Goal: Entertainment & Leisure: Consume media (video, audio)

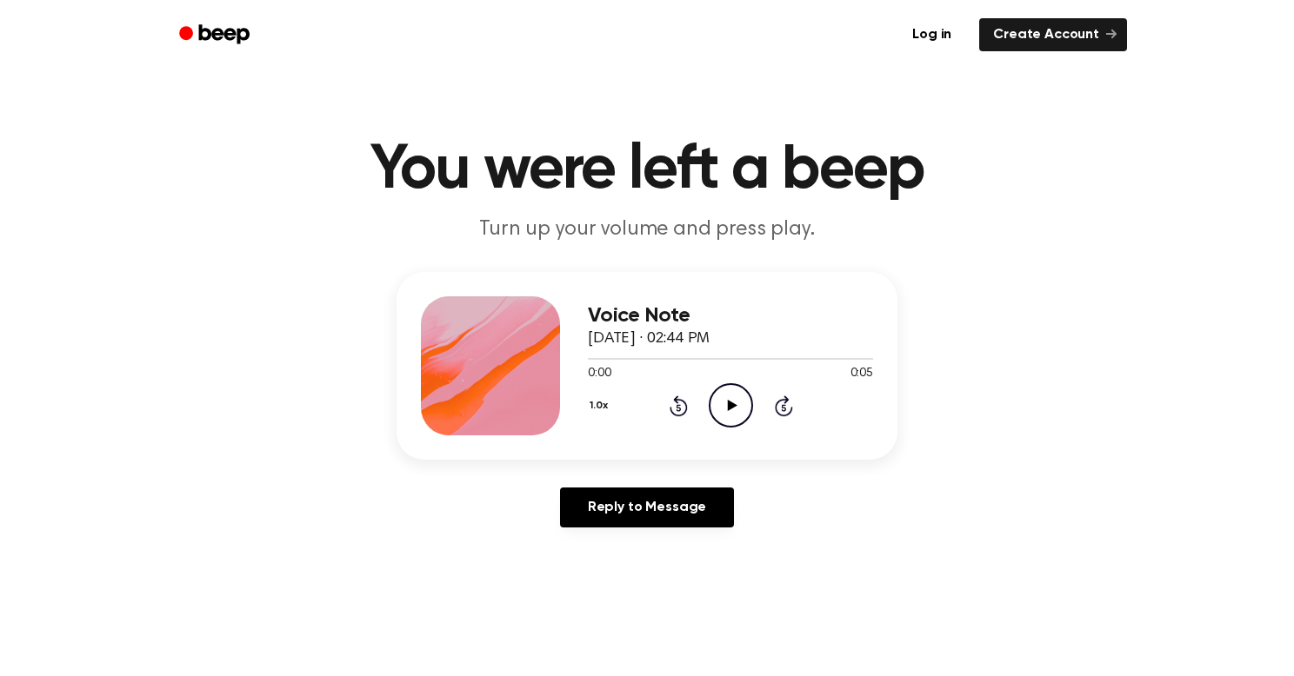
click at [396, 481] on div "Voice Note September 16, 2024 · 02:44 PM 0:00 0:05 Your browser does not suppor…" at bounding box center [647, 406] width 1252 height 269
click at [745, 398] on icon "Play Audio" at bounding box center [731, 405] width 44 height 44
click at [747, 403] on icon "Play Audio" at bounding box center [731, 405] width 44 height 44
click at [734, 390] on icon "Play Audio" at bounding box center [731, 405] width 44 height 44
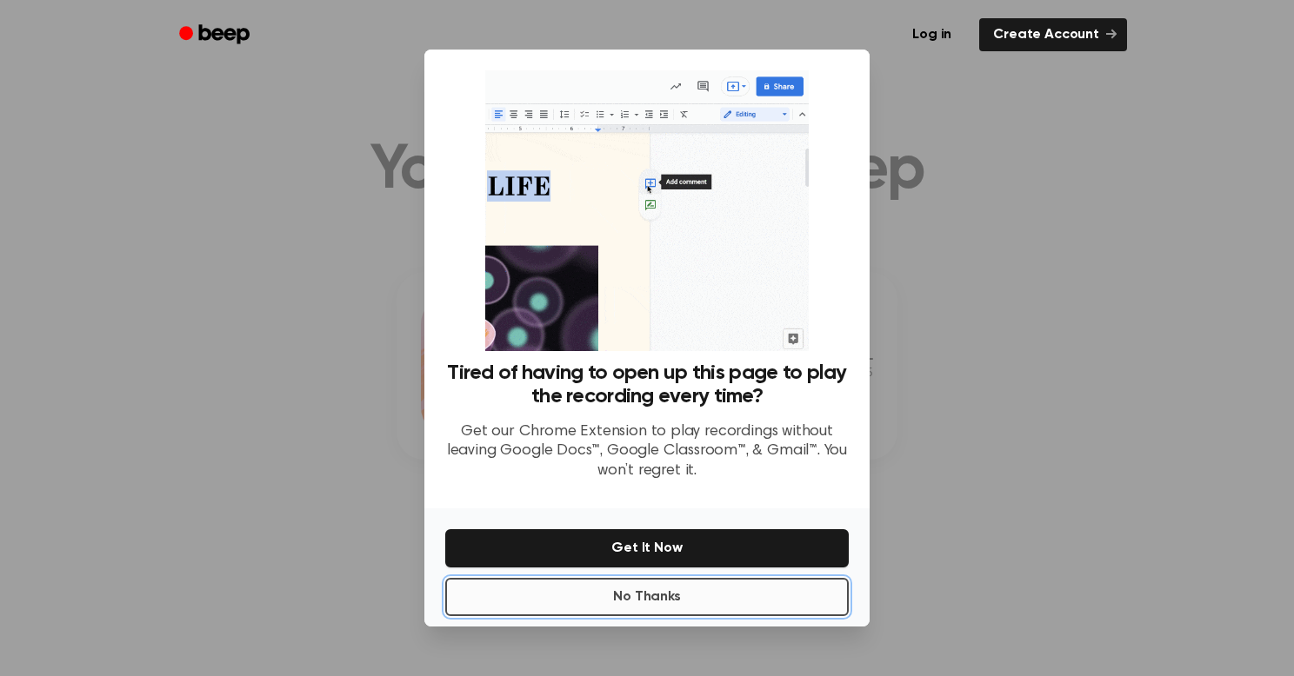
click at [598, 587] on button "No Thanks" at bounding box center [646, 597] width 403 height 38
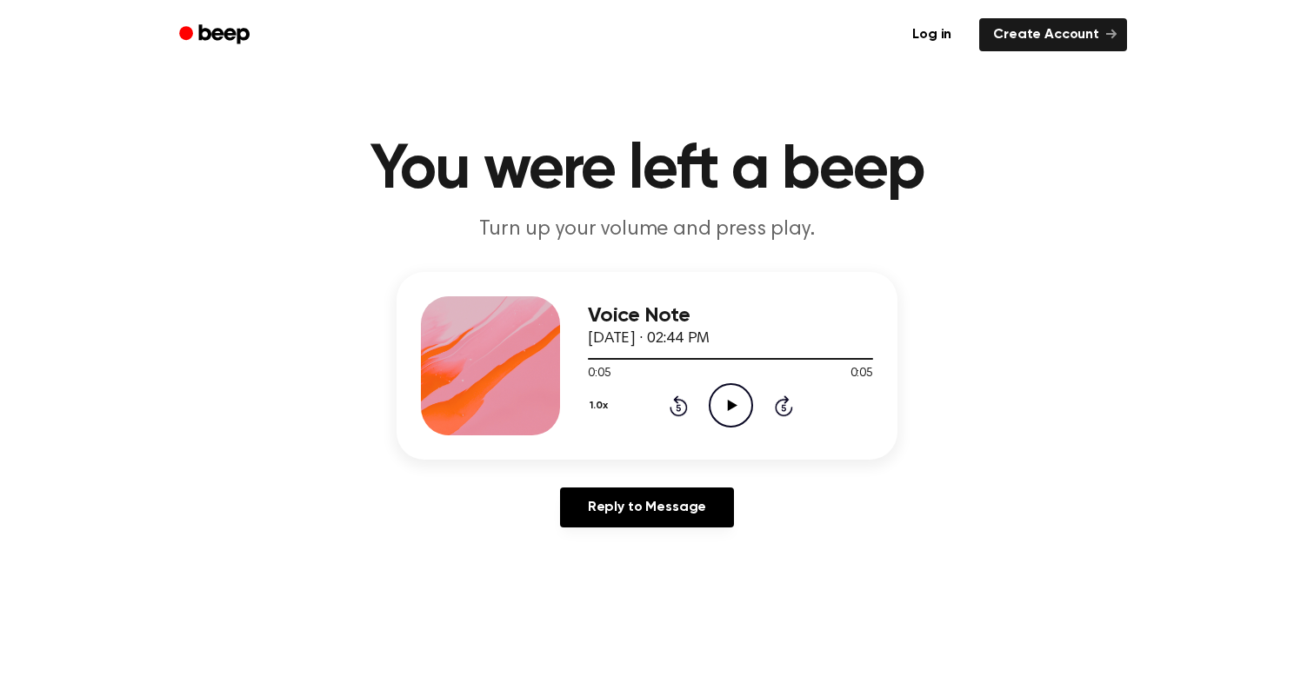
click at [738, 388] on icon "Play Audio" at bounding box center [731, 405] width 44 height 44
click at [692, 413] on div "1.0x Rewind 5 seconds Play Audio Skip 5 seconds" at bounding box center [730, 405] width 285 height 44
click at [723, 413] on icon "Play Audio" at bounding box center [731, 405] width 44 height 44
click at [733, 404] on icon at bounding box center [732, 405] width 10 height 11
click at [747, 409] on icon "Play Audio" at bounding box center [731, 405] width 44 height 44
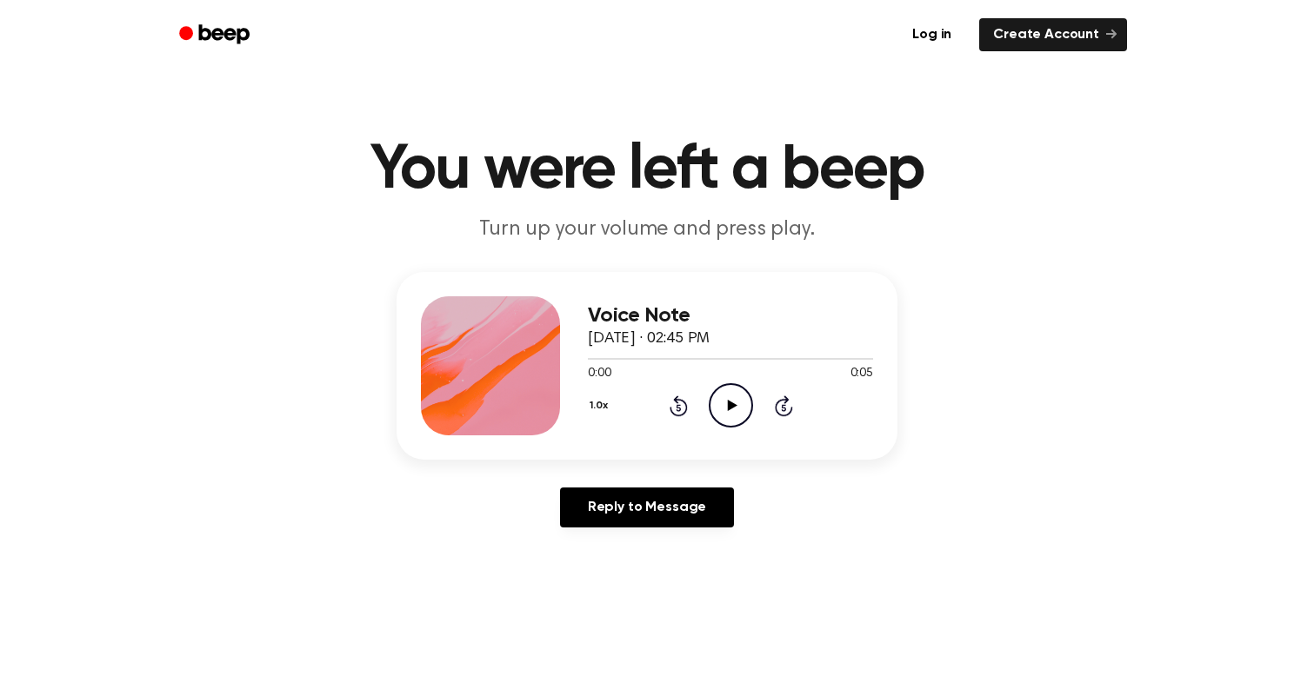
click at [750, 416] on icon "Play Audio" at bounding box center [731, 405] width 44 height 44
click at [750, 416] on icon "Pause Audio" at bounding box center [731, 405] width 44 height 44
click at [723, 404] on icon "Play Audio" at bounding box center [731, 405] width 44 height 44
click at [684, 403] on icon at bounding box center [678, 406] width 18 height 21
click at [741, 409] on icon "Play Audio" at bounding box center [731, 405] width 44 height 44
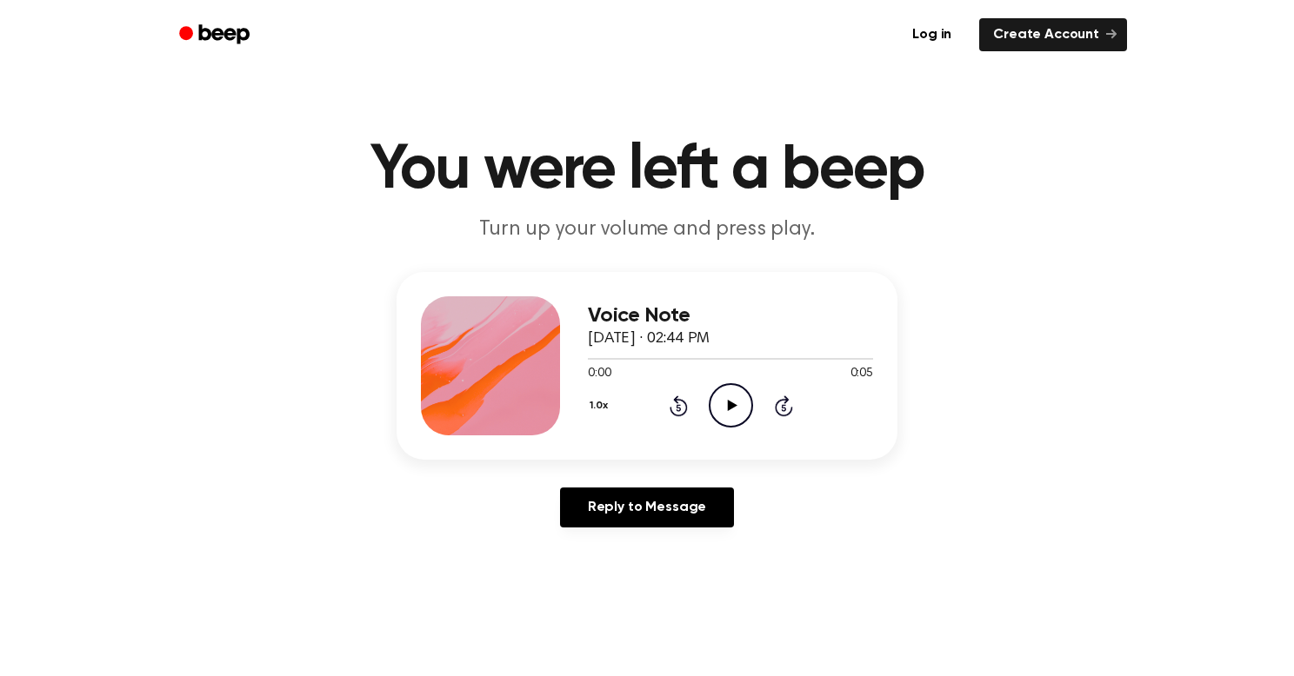
click at [738, 416] on icon "Play Audio" at bounding box center [731, 405] width 44 height 44
click at [715, 401] on icon "Play Audio" at bounding box center [731, 405] width 44 height 44
click at [710, 412] on circle at bounding box center [730, 405] width 43 height 43
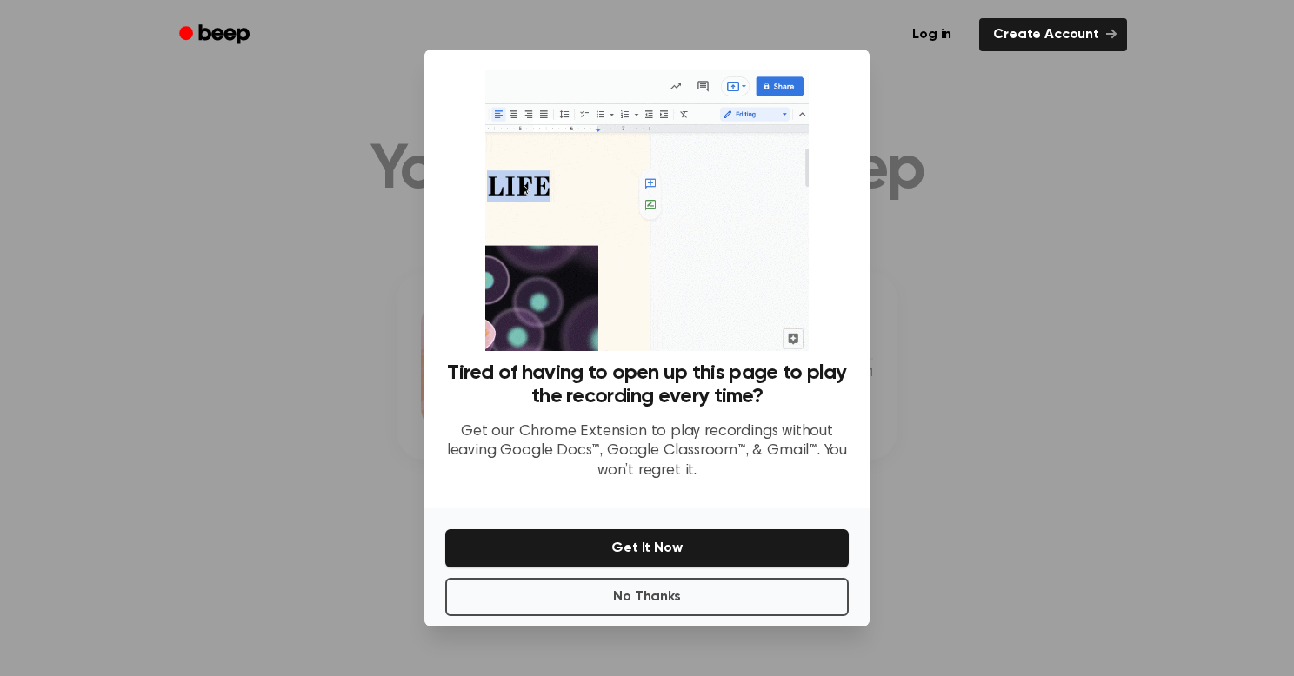
click at [564, 478] on p "Get our Chrome Extension to play recordings without leaving Google Docs™, Googl…" at bounding box center [646, 451] width 403 height 59
click at [571, 560] on button "Get It Now" at bounding box center [646, 548] width 403 height 38
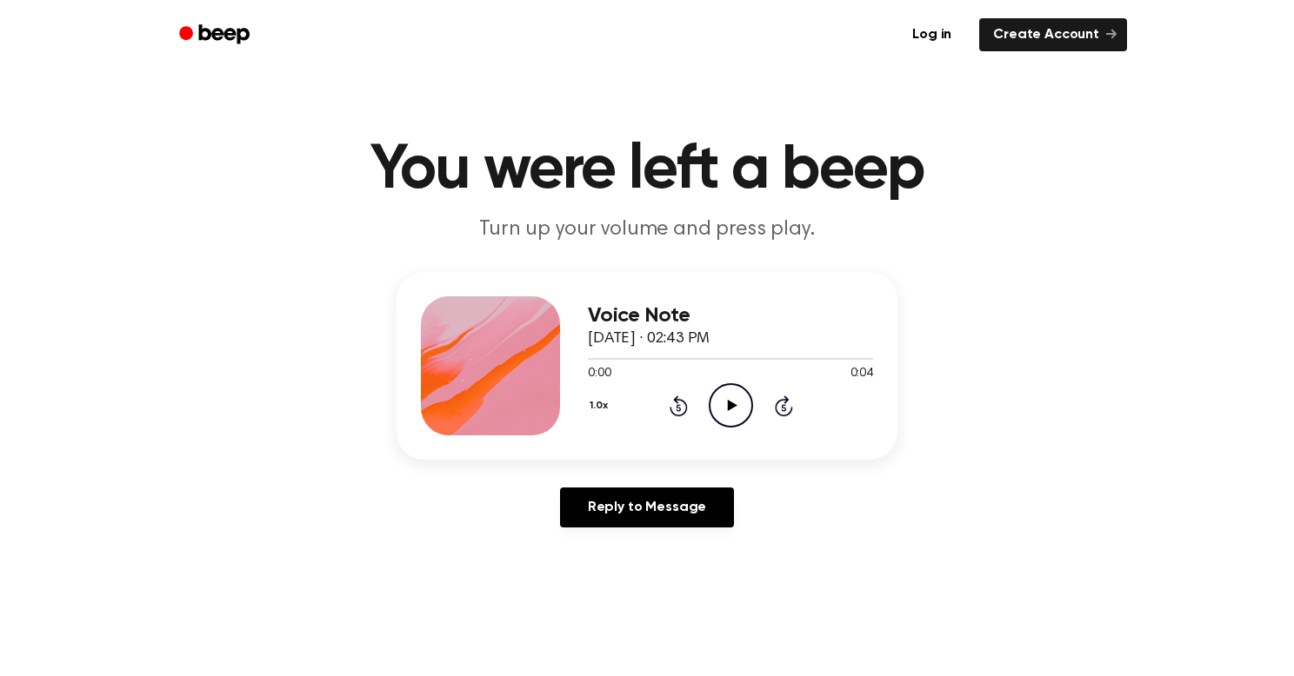
click at [727, 394] on icon "Play Audio" at bounding box center [731, 405] width 44 height 44
click at [722, 424] on circle at bounding box center [730, 405] width 43 height 43
